Goal: Check status: Check status

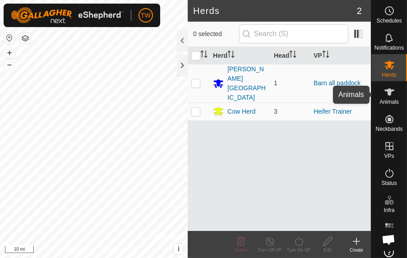
click at [385, 94] on icon at bounding box center [390, 92] width 10 height 7
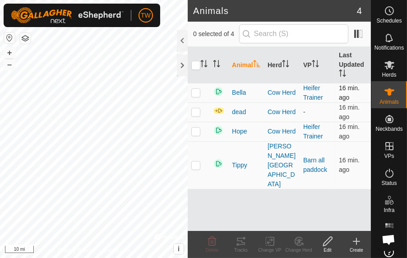
click at [195, 91] on p-checkbox at bounding box center [196, 92] width 9 height 7
checkbox input "true"
click at [243, 242] on icon at bounding box center [241, 241] width 11 height 11
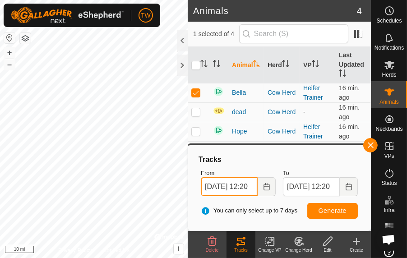
click at [242, 188] on input "[DATE] 12:20" at bounding box center [229, 187] width 57 height 19
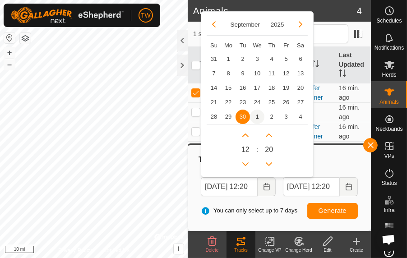
click at [256, 116] on span "1" at bounding box center [257, 117] width 14 height 14
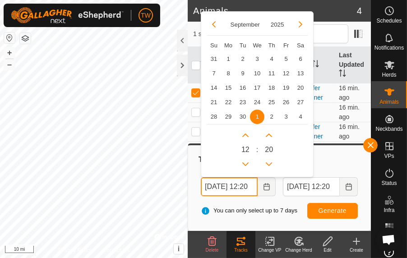
scroll to position [0, 12]
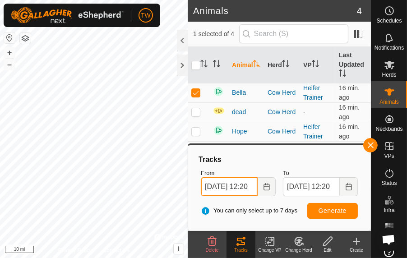
drag, startPoint x: 252, startPoint y: 185, endPoint x: 243, endPoint y: 189, distance: 9.7
click at [243, 189] on input "[DATE] 12:20" at bounding box center [229, 187] width 57 height 19
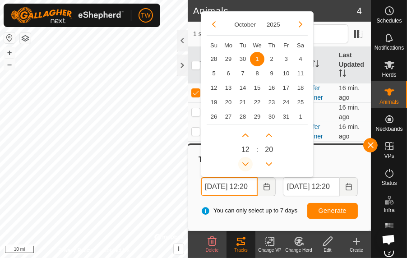
click at [247, 162] on button "Previous Hour" at bounding box center [245, 164] width 14 height 14
click at [248, 163] on span "Previous Hour" at bounding box center [248, 163] width 0 height 0
click at [247, 162] on button "Previous Hour" at bounding box center [245, 164] width 14 height 14
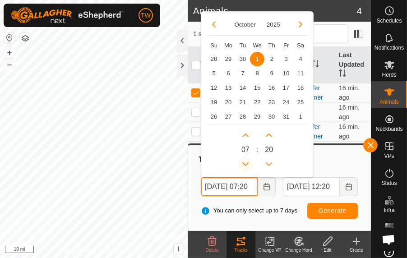
click at [247, 162] on icon "Previous Hour" at bounding box center [245, 164] width 7 height 7
click at [247, 162] on button "Previous Hour" at bounding box center [245, 164] width 14 height 14
click at [248, 163] on span "Previous Hour" at bounding box center [248, 163] width 0 height 0
click at [247, 162] on button "Previous Hour" at bounding box center [245, 164] width 14 height 14
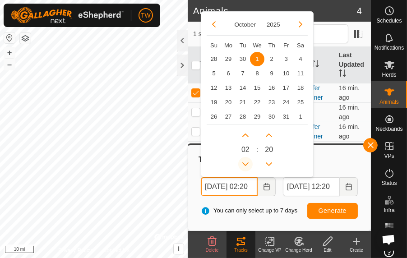
click at [247, 162] on button "Previous Hour" at bounding box center [245, 164] width 14 height 14
click at [247, 166] on button "Previous Hour" at bounding box center [245, 164] width 14 height 14
type input "[DATE] 00:20"
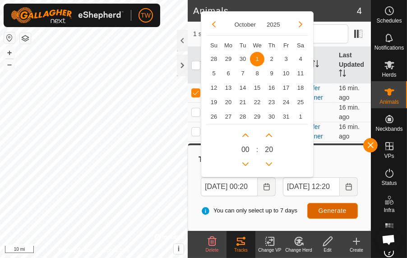
scroll to position [0, 0]
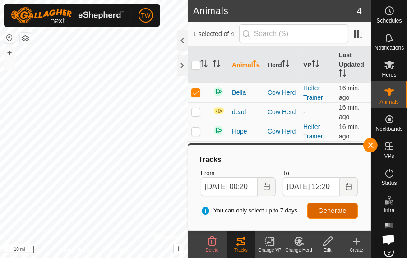
click at [323, 212] on span "Generate" at bounding box center [333, 210] width 28 height 7
click at [196, 94] on p-checkbox at bounding box center [196, 92] width 9 height 7
checkbox input "false"
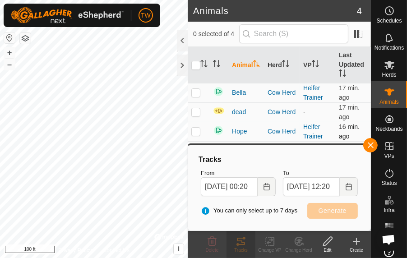
click at [195, 131] on p-checkbox at bounding box center [196, 131] width 9 height 7
checkbox input "true"
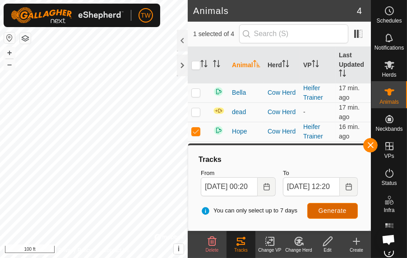
click at [334, 209] on span "Generate" at bounding box center [333, 210] width 28 height 7
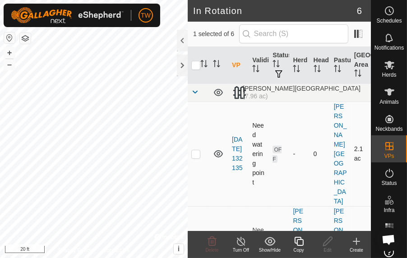
checkbox input "true"
checkbox input "false"
